Goal: Find specific page/section: Find specific page/section

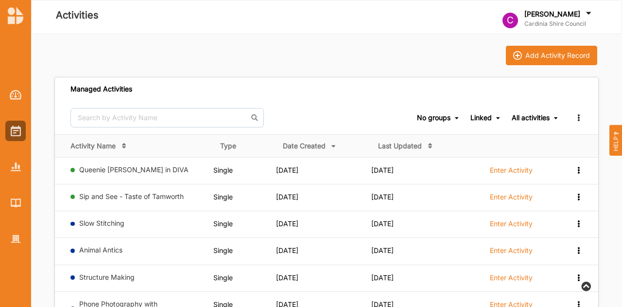
scroll to position [84, 0]
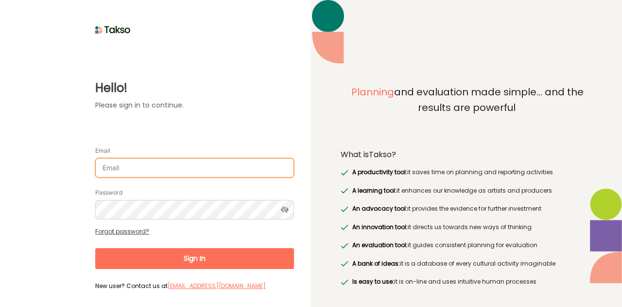
click at [177, 175] on input "Email" at bounding box center [194, 167] width 199 height 19
type input "[PERSON_NAME][EMAIL_ADDRESS][DOMAIN_NAME]"
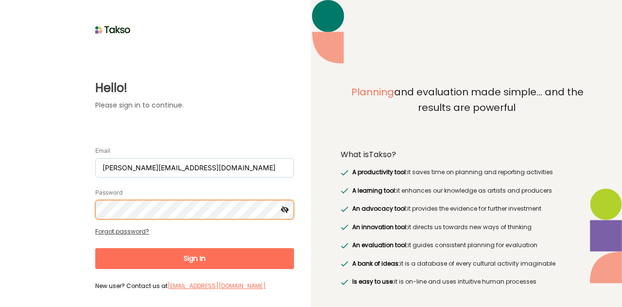
click at [95, 248] on button "Sign In" at bounding box center [194, 258] width 199 height 21
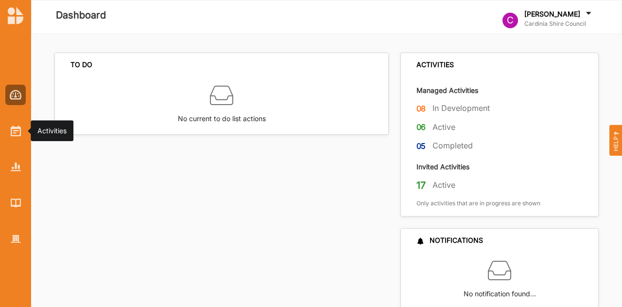
click at [10, 123] on div at bounding box center [15, 131] width 20 height 20
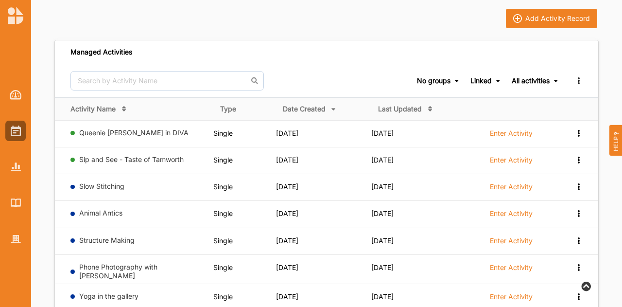
scroll to position [32, 0]
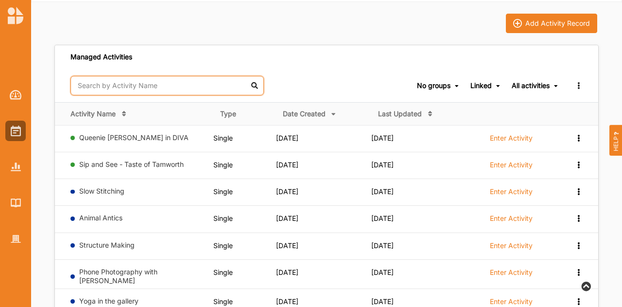
click at [142, 80] on input "text" at bounding box center [166, 85] width 193 height 19
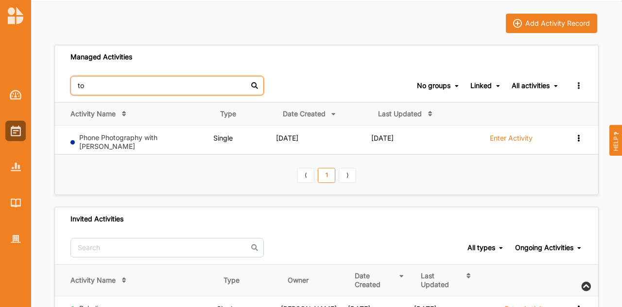
type input "t"
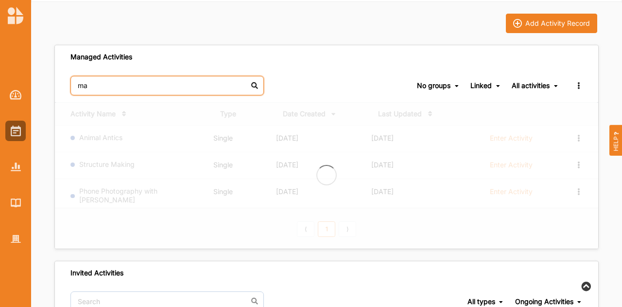
type input "m"
